Goal: Task Accomplishment & Management: Manage account settings

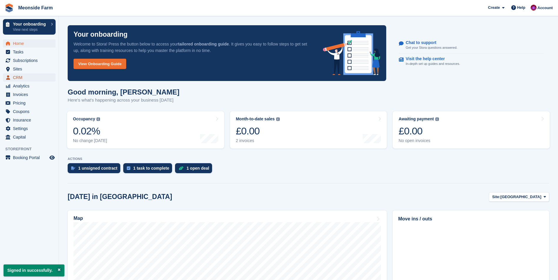
click at [19, 75] on span "CRM" at bounding box center [30, 77] width 35 height 8
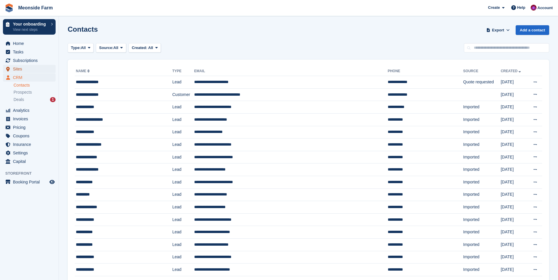
click at [16, 69] on span "Sites" at bounding box center [30, 69] width 35 height 8
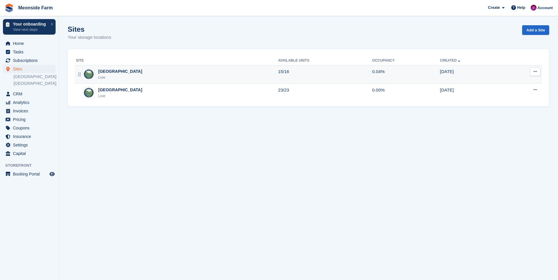
click at [91, 74] on img at bounding box center [88, 74] width 11 height 11
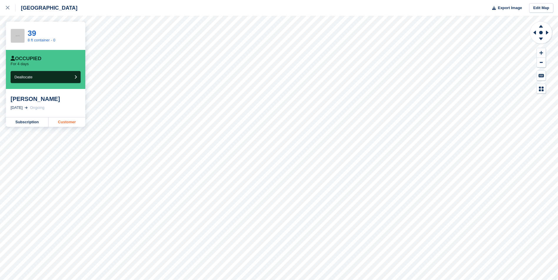
click at [60, 123] on link "Customer" at bounding box center [66, 122] width 37 height 9
click at [11, 7] on div at bounding box center [11, 7] width 10 height 7
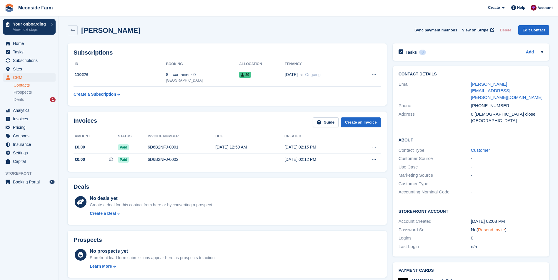
click at [502, 227] on link "Resend Invite" at bounding box center [491, 229] width 27 height 5
click at [108, 73] on div "110276" at bounding box center [119, 75] width 92 height 6
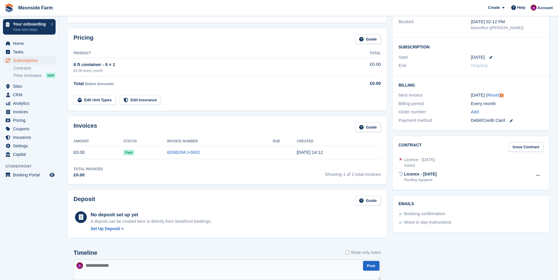
scroll to position [88, 0]
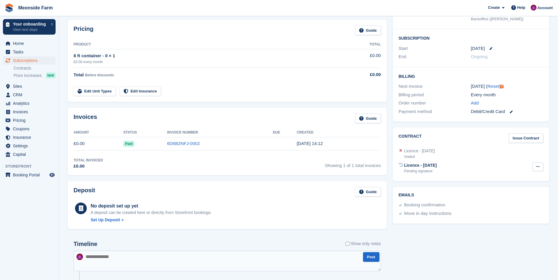
click at [538, 167] on icon at bounding box center [537, 167] width 3 height 4
click at [498, 176] on p "Void contract" at bounding box center [514, 179] width 51 height 8
click at [532, 137] on link "Issue Contract" at bounding box center [525, 138] width 35 height 10
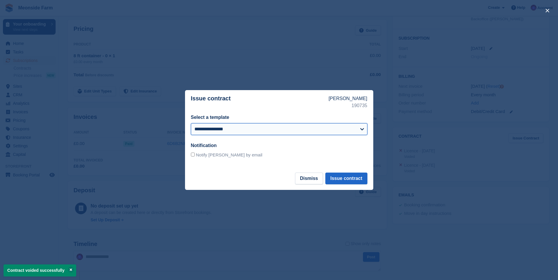
click at [350, 126] on select "**********" at bounding box center [279, 129] width 176 height 12
click at [359, 180] on button "Issue contract" at bounding box center [346, 179] width 42 height 12
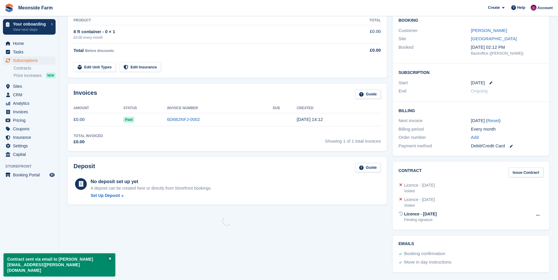
scroll to position [0, 0]
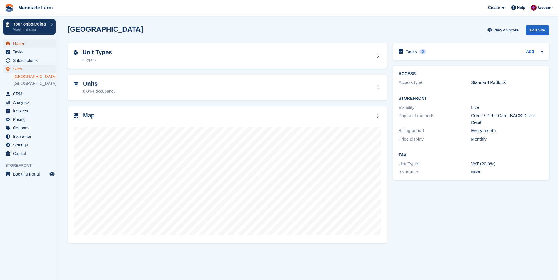
click at [17, 46] on span "Home" at bounding box center [30, 43] width 35 height 8
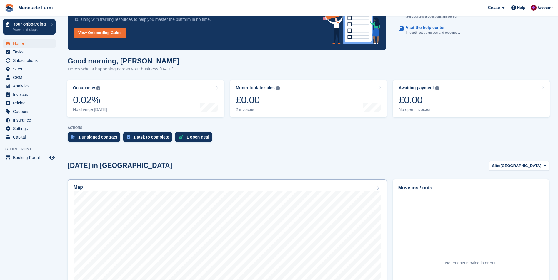
scroll to position [88, 0]
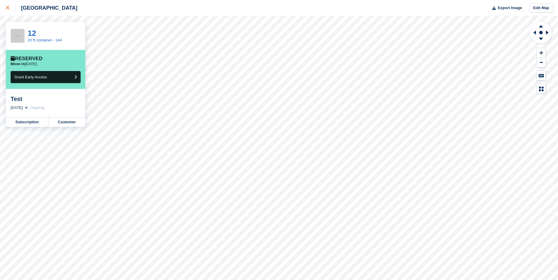
click at [8, 11] on div at bounding box center [11, 7] width 10 height 7
